Goal: Use online tool/utility: Utilize a website feature to perform a specific function

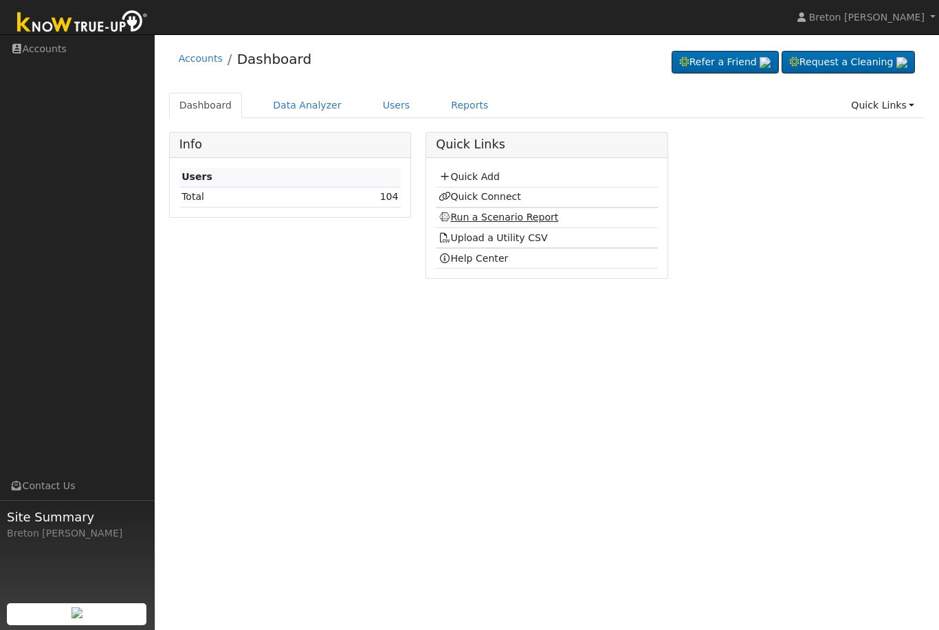
click at [480, 214] on link "Run a Scenario Report" at bounding box center [498, 217] width 120 height 11
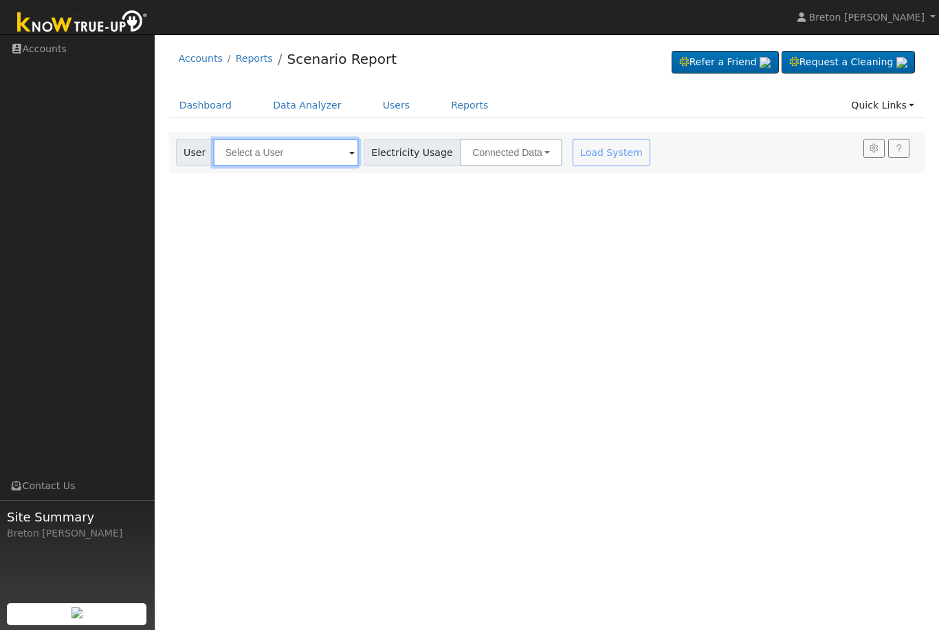
click at [264, 146] on input "text" at bounding box center [286, 152] width 146 height 27
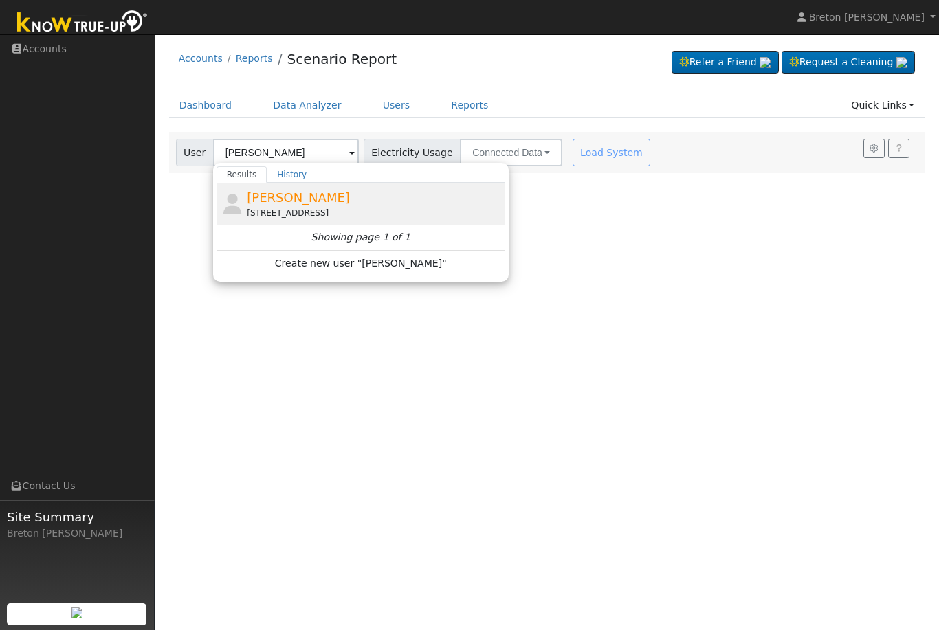
click at [283, 198] on span "Marco Tovar" at bounding box center [298, 197] width 103 height 14
type input "Marco Tovar"
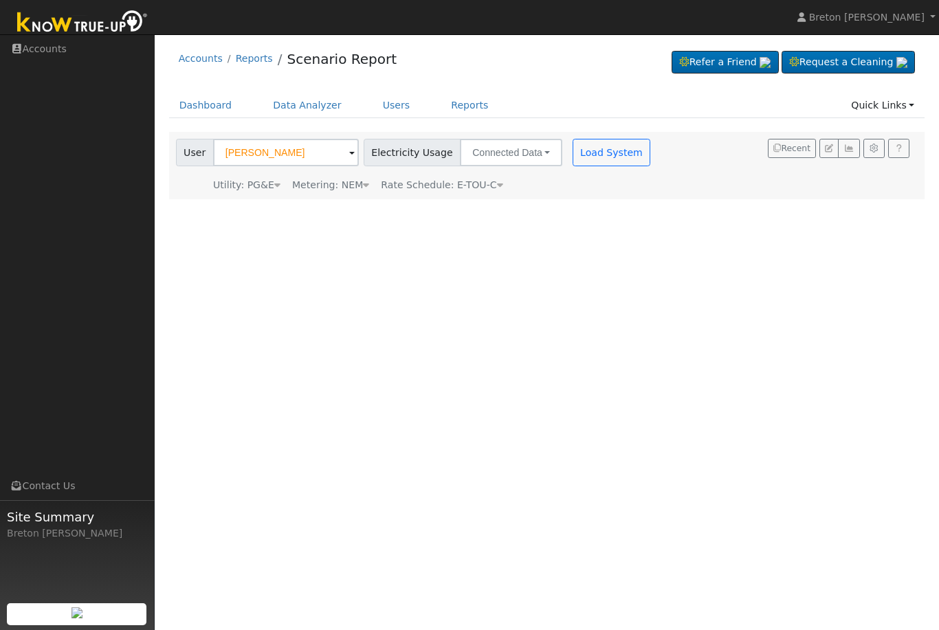
click at [484, 186] on span "Rate Schedule: E-TOU-C" at bounding box center [442, 184] width 122 height 11
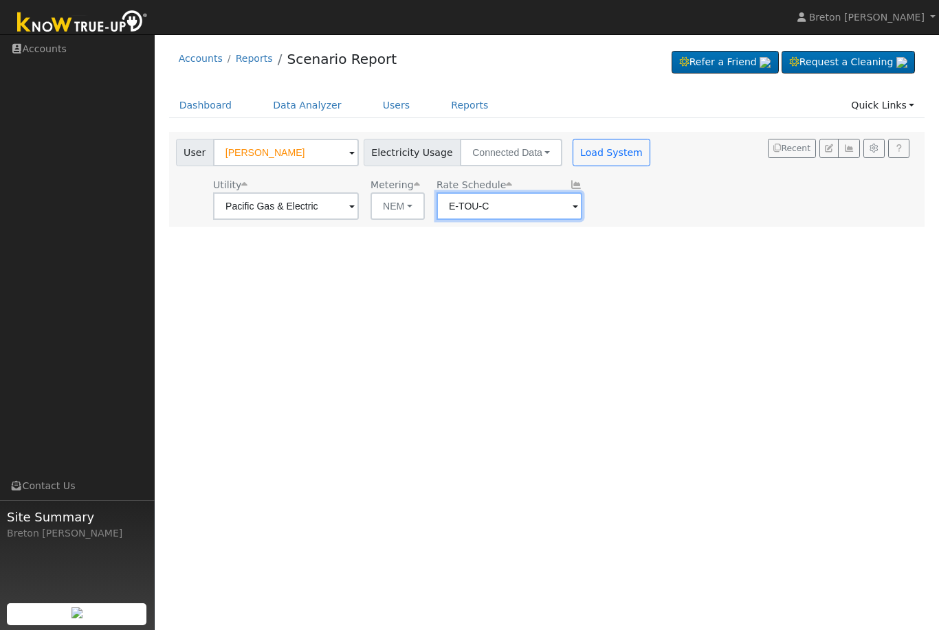
click at [359, 212] on input "E-TOU-C" at bounding box center [286, 205] width 146 height 27
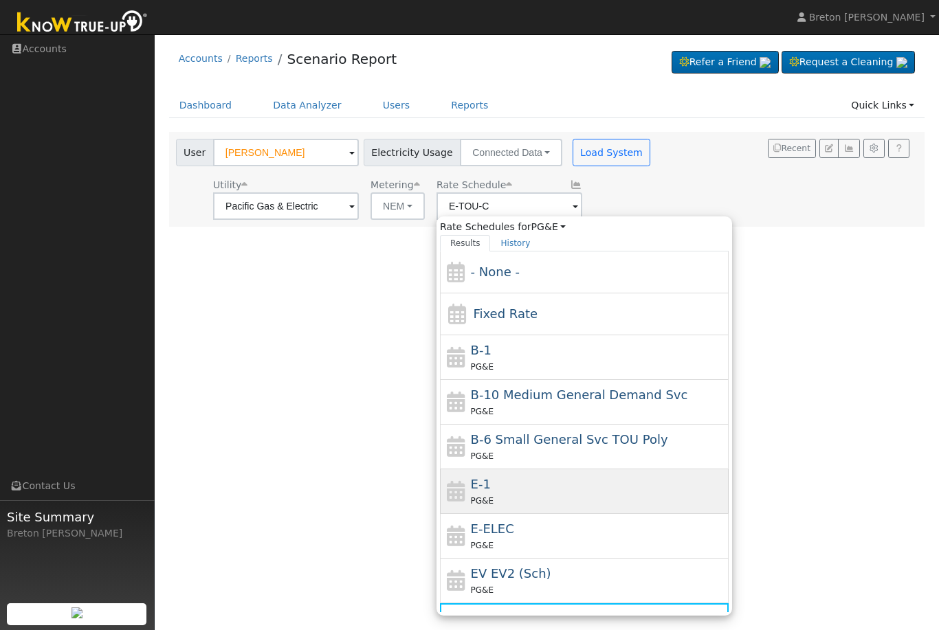
click at [476, 492] on div "E-1 PG&E" at bounding box center [598, 491] width 255 height 33
type input "E-1"
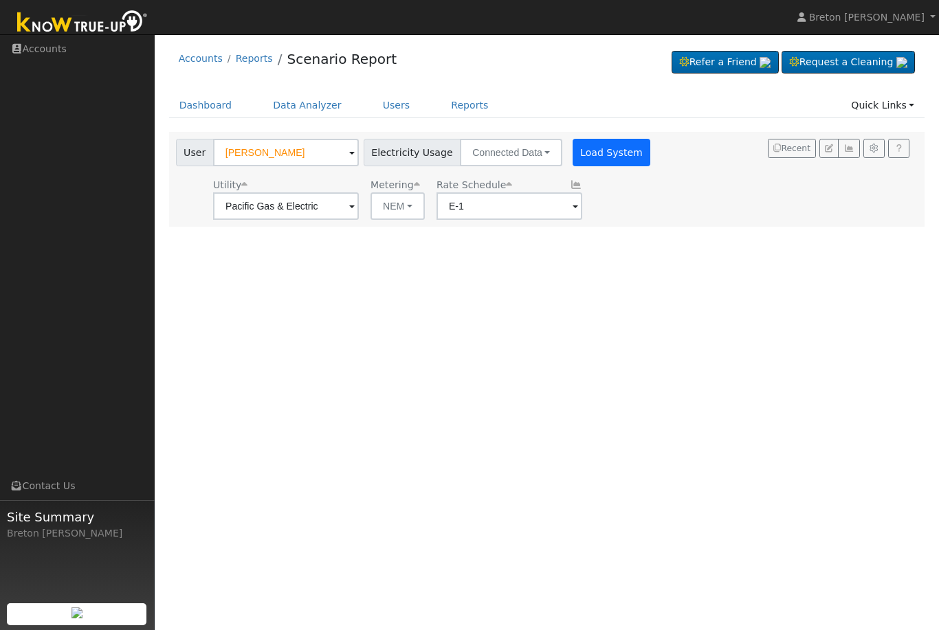
click at [578, 153] on button "Load System" at bounding box center [611, 152] width 78 height 27
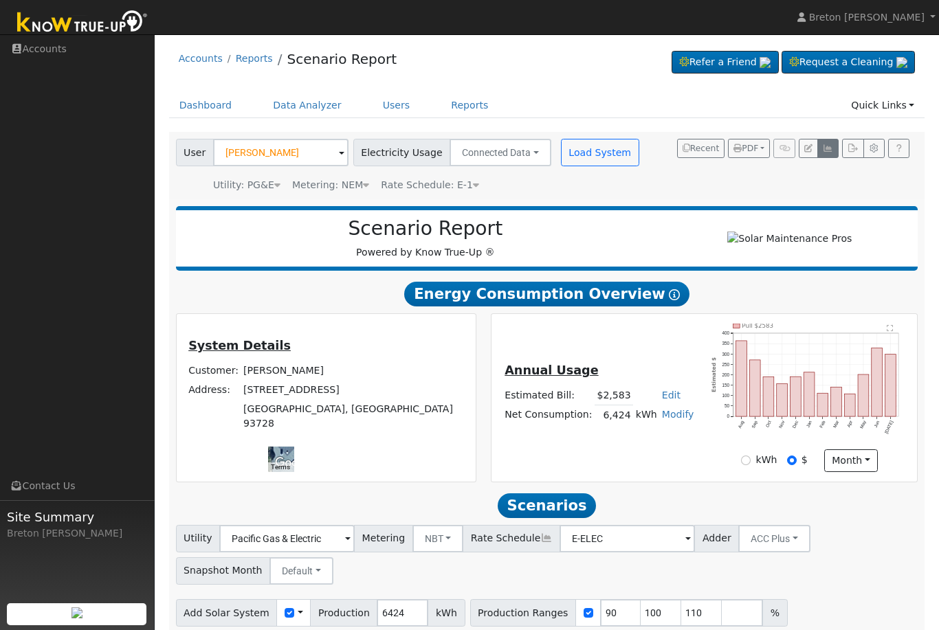
click at [830, 148] on icon "button" at bounding box center [828, 148] width 10 height 8
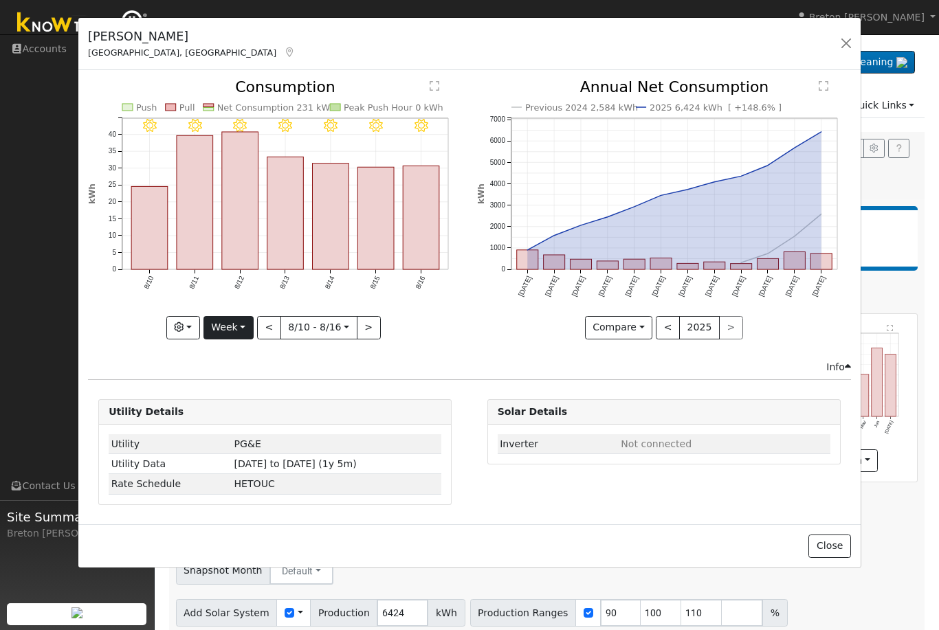
click at [243, 322] on button "Week" at bounding box center [228, 327] width 50 height 23
click at [247, 432] on link "Custom" at bounding box center [252, 433] width 96 height 19
click at [222, 332] on button "Custom" at bounding box center [198, 327] width 61 height 23
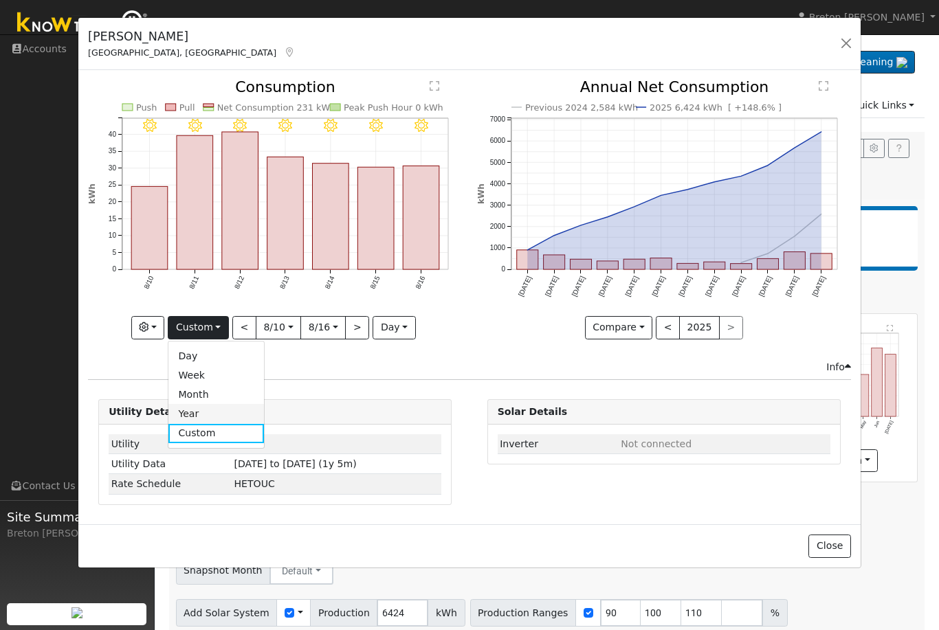
click at [209, 412] on link "Year" at bounding box center [216, 413] width 96 height 19
